Goal: Transaction & Acquisition: Purchase product/service

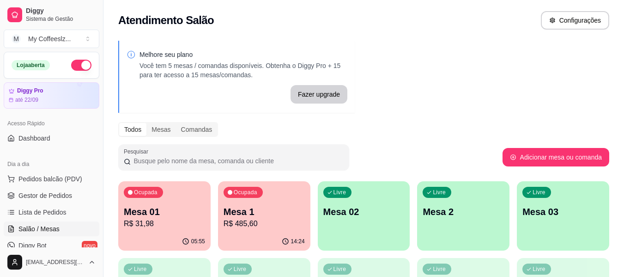
click at [357, 206] on p "Mesa 02" at bounding box center [364, 211] width 81 height 13
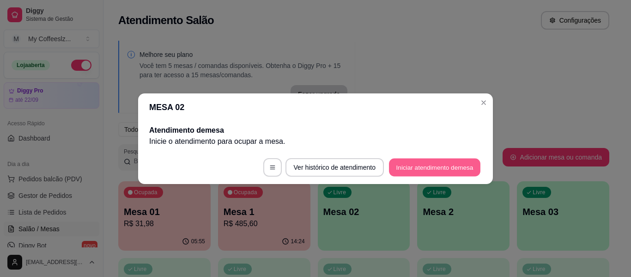
click at [411, 168] on button "Iniciar atendimento de mesa" at bounding box center [435, 167] width 92 height 18
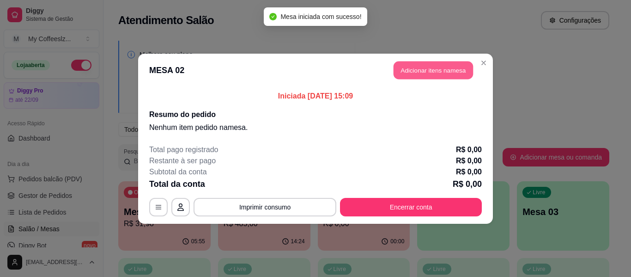
click at [407, 70] on button "Adicionar itens na mesa" at bounding box center [433, 70] width 79 height 18
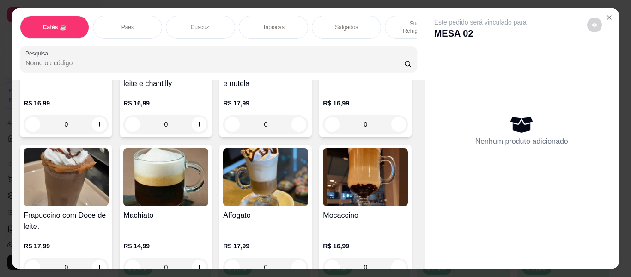
scroll to position [1017, 0]
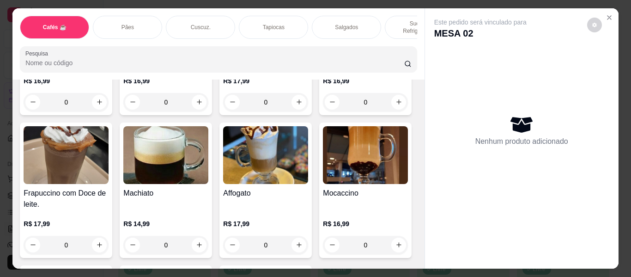
type input "2"
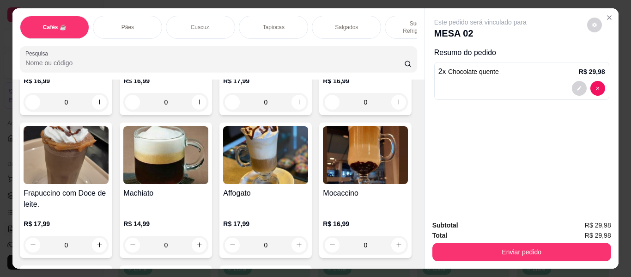
click at [138, 21] on div "Pães" at bounding box center [127, 27] width 69 height 23
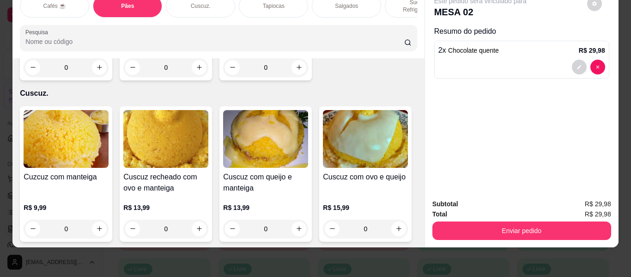
type input "2"
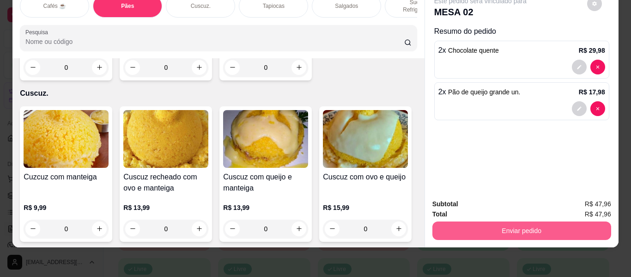
click at [512, 221] on button "Enviar pedido" at bounding box center [522, 230] width 179 height 18
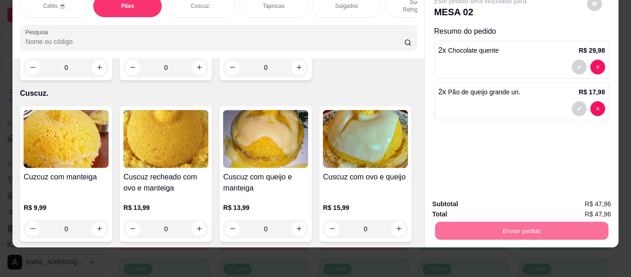
click at [507, 198] on button "Não registrar e enviar pedido" at bounding box center [491, 200] width 93 height 17
